Goal: Task Accomplishment & Management: Manage account settings

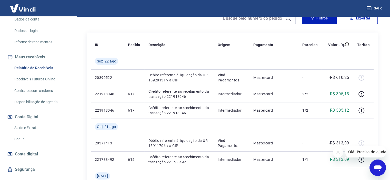
scroll to position [87, 0]
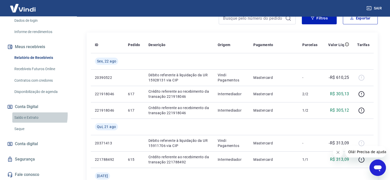
click at [29, 115] on link "Saldo e Extrato" at bounding box center [41, 117] width 58 height 11
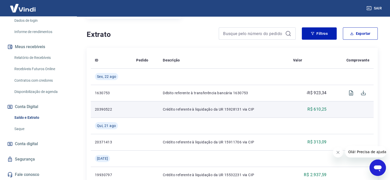
scroll to position [102, 0]
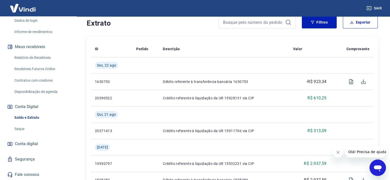
click at [27, 126] on link "Saque" at bounding box center [41, 129] width 58 height 11
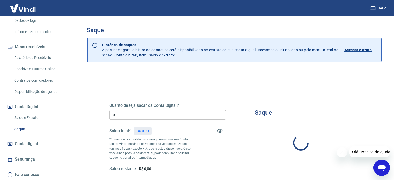
type input "R$ 0,00"
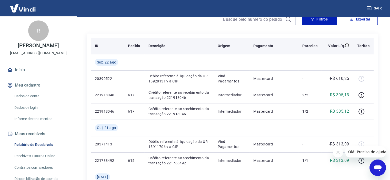
scroll to position [77, 0]
